Goal: Navigation & Orientation: Understand site structure

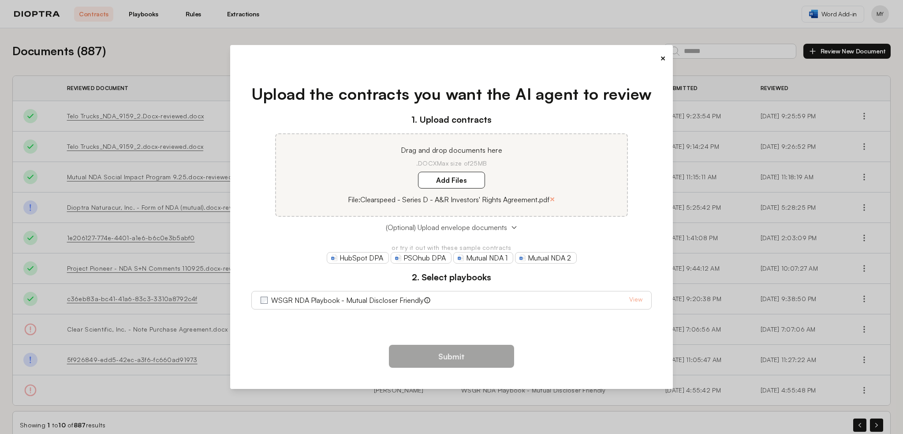
click at [501, 228] on span "(Optional) Upload envelope documents" at bounding box center [446, 227] width 121 height 11
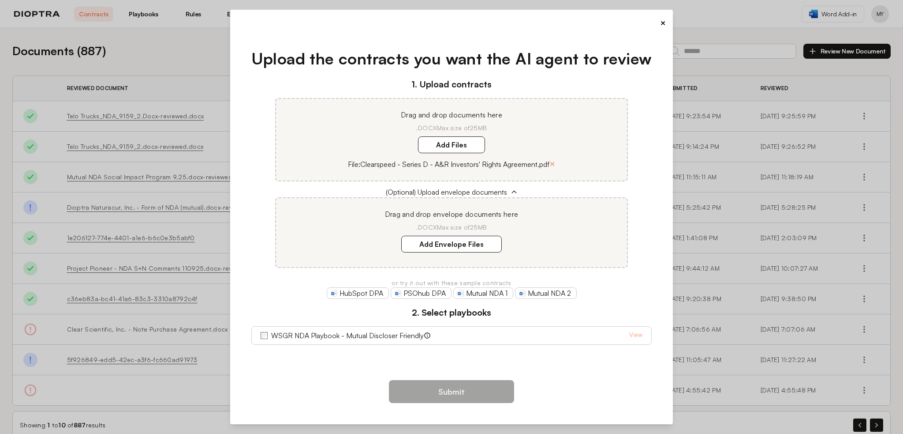
click at [662, 22] on button "×" at bounding box center [663, 23] width 6 height 12
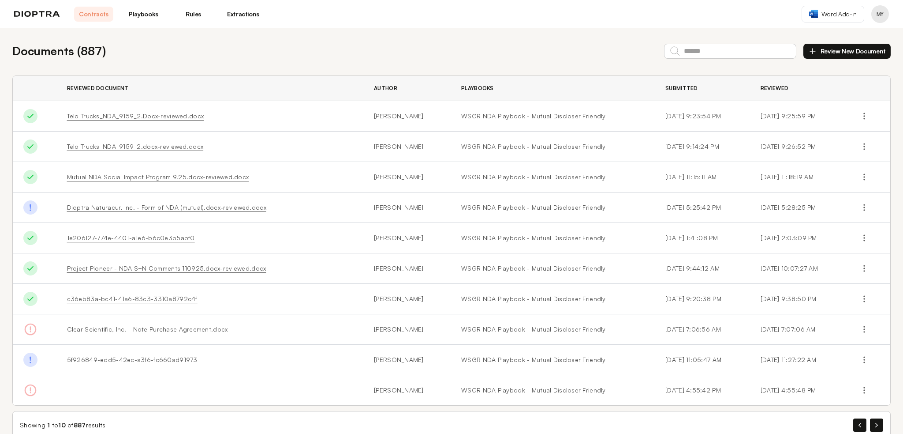
click at [123, 14] on nav "Contracts Playbooks Rules Extractions" at bounding box center [168, 14] width 189 height 15
click at [138, 12] on link "Playbooks" at bounding box center [143, 14] width 39 height 15
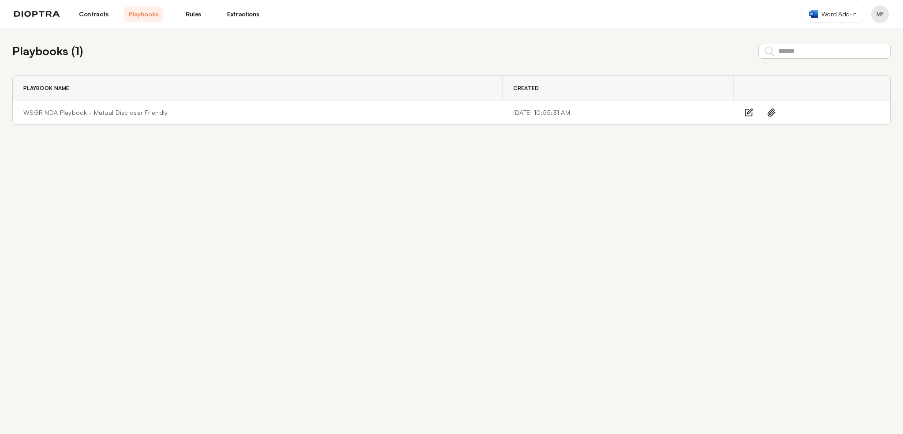
click at [199, 14] on link "Rules" at bounding box center [193, 14] width 39 height 15
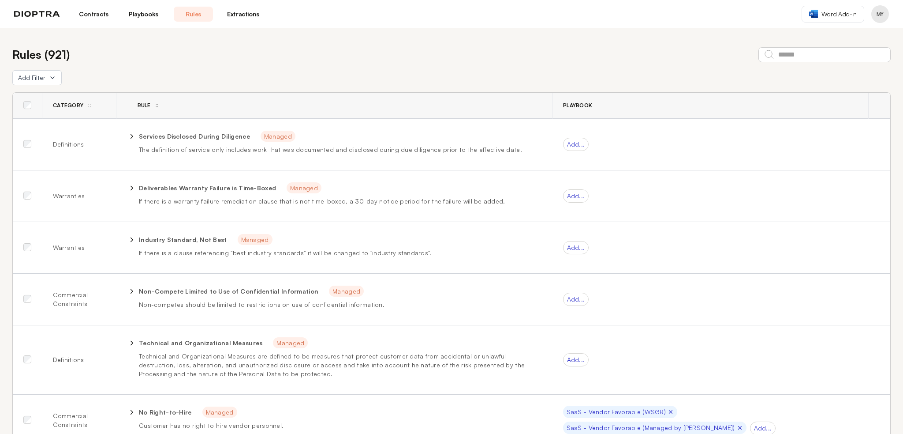
click at [235, 10] on link "Extractions" at bounding box center [243, 14] width 39 height 15
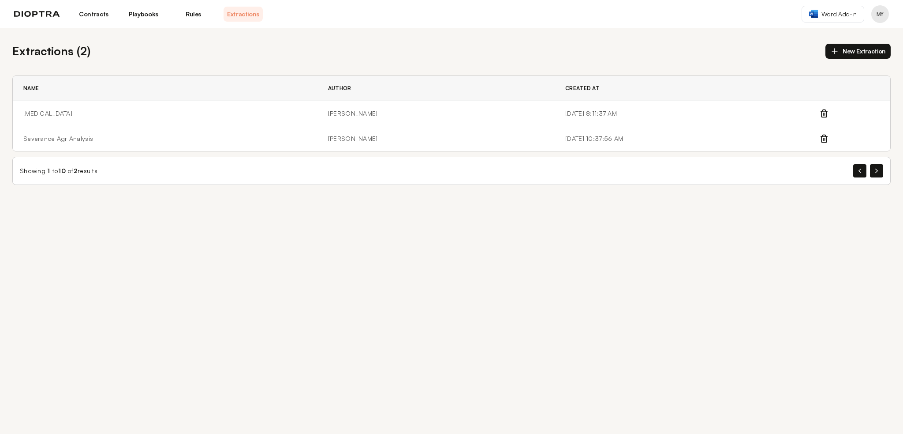
click at [83, 11] on link "Contracts" at bounding box center [93, 14] width 39 height 15
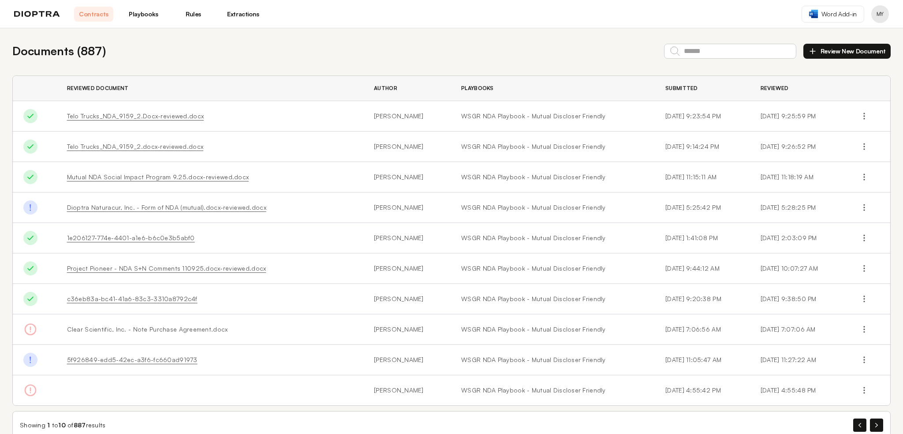
click at [825, 49] on button "Review New Document" at bounding box center [847, 51] width 87 height 15
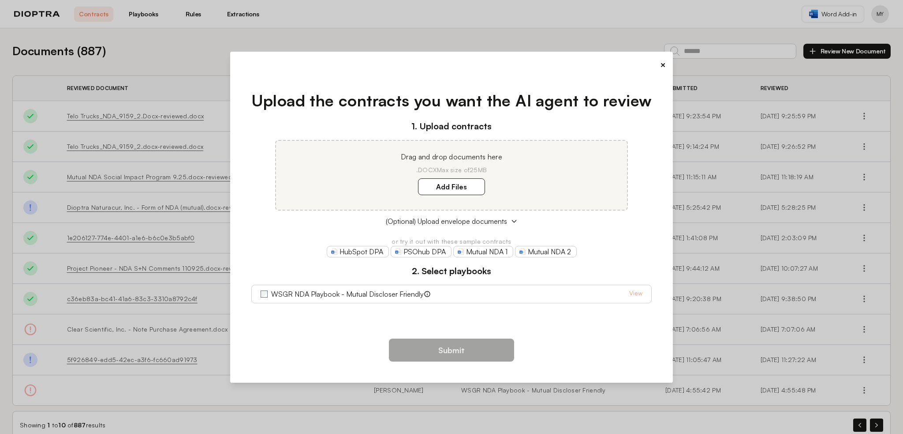
click at [661, 66] on button "×" at bounding box center [663, 65] width 6 height 12
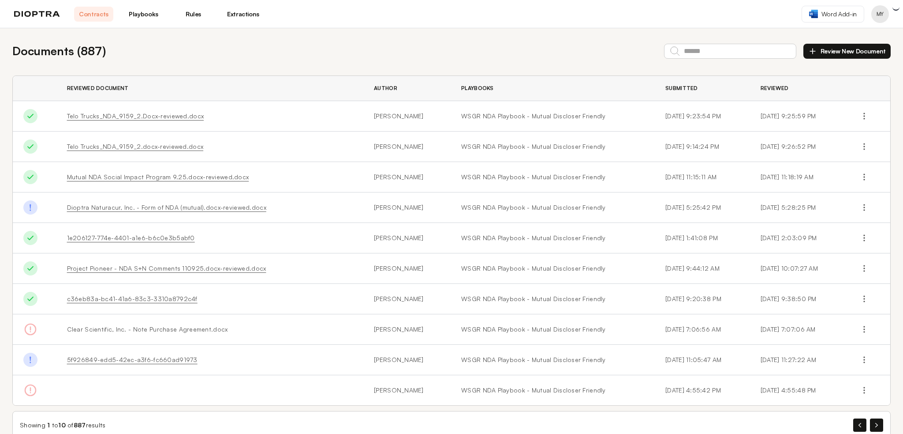
click at [151, 14] on link "Playbooks" at bounding box center [143, 14] width 39 height 15
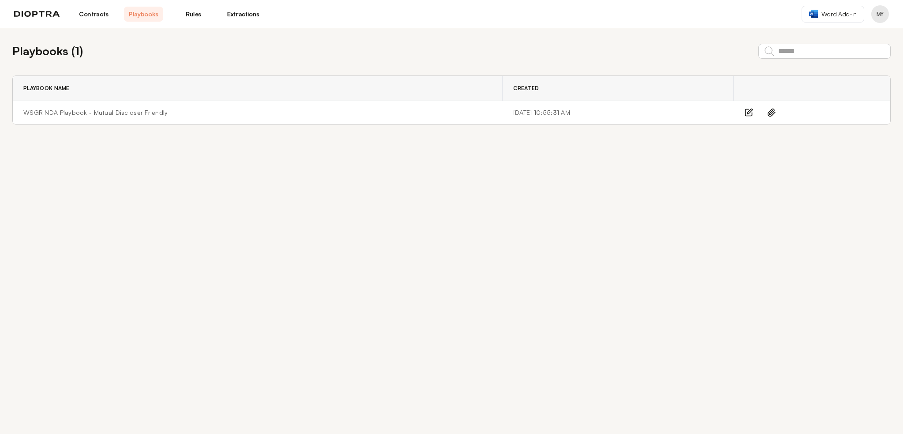
click at [202, 14] on link "Rules" at bounding box center [193, 14] width 39 height 15
